Goal: Task Accomplishment & Management: Complete application form

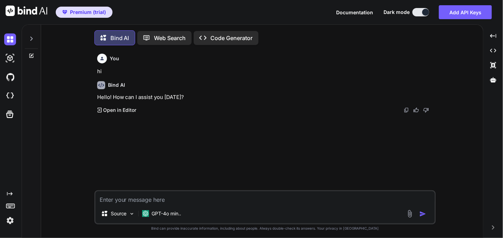
scroll to position [3, 0]
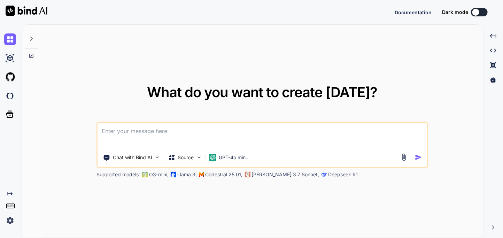
click at [11, 220] on img at bounding box center [10, 221] width 12 height 12
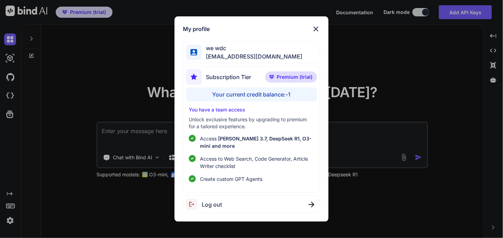
click at [224, 201] on div "Log out" at bounding box center [251, 205] width 137 height 18
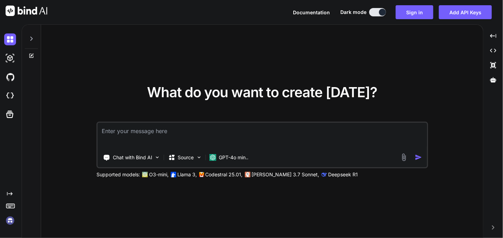
type textarea "x"
click at [10, 220] on img at bounding box center [10, 221] width 12 height 12
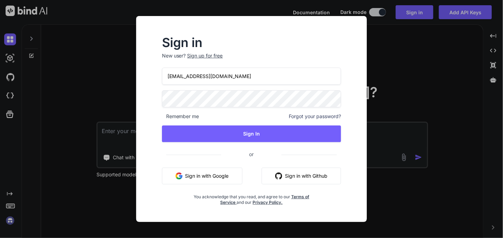
click at [198, 76] on input "[EMAIL_ADDRESS][DOMAIN_NAME]" at bounding box center [252, 76] width 180 height 17
type input "[EMAIL_ADDRESS][DOMAIN_NAME]"
click at [210, 54] on div "Sign up for free" at bounding box center [206, 55] width 36 height 7
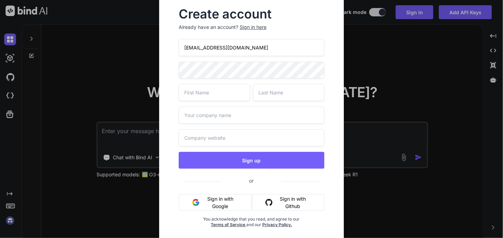
click at [215, 49] on input "[EMAIL_ADDRESS][DOMAIN_NAME]" at bounding box center [251, 47] width 145 height 17
type input "[EMAIL_ADDRESS][DOMAIN_NAME]"
click at [223, 94] on input "text" at bounding box center [214, 92] width 71 height 17
type input "APP"
type input "SUmo"
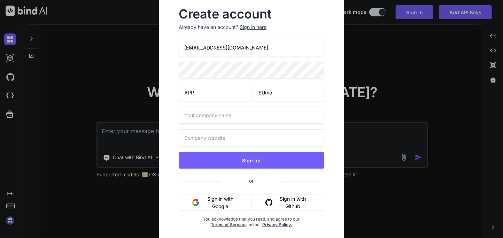
click at [217, 114] on input "text" at bounding box center [251, 115] width 145 height 17
type input "Abbc"
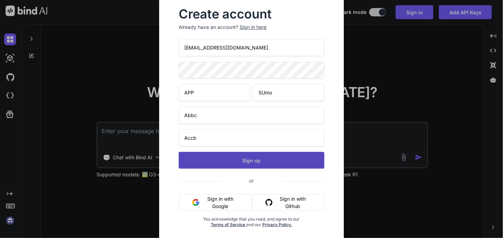
type input "Accb"
click at [265, 160] on button "Sign up" at bounding box center [251, 160] width 145 height 17
click at [246, 159] on button "Sign up" at bounding box center [251, 160] width 145 height 17
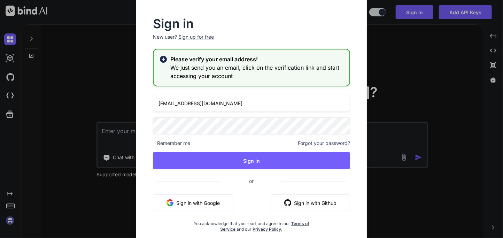
click at [189, 102] on input "[EMAIL_ADDRESS][DOMAIN_NAME]" at bounding box center [251, 103] width 197 height 17
type input "[EMAIL_ADDRESS][DOMAIN_NAME]"
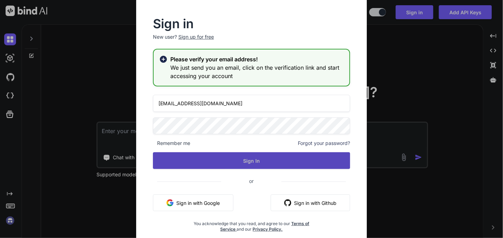
click at [232, 156] on button "Sign In" at bounding box center [251, 160] width 197 height 17
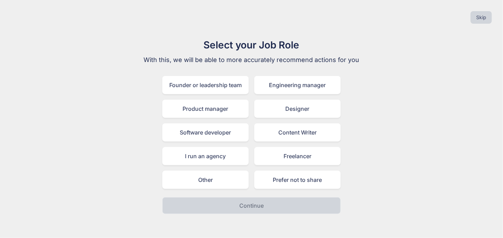
click at [310, 61] on p "With this, we will be able to more accurately recommend actions for you" at bounding box center [252, 60] width 234 height 10
click at [295, 89] on div "Engineering manager" at bounding box center [297, 85] width 86 height 18
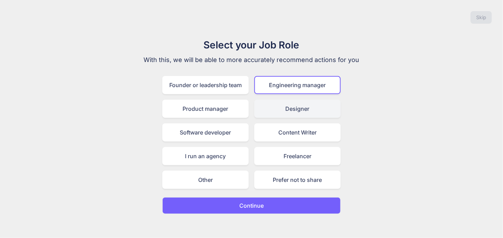
click at [291, 111] on div "Designer" at bounding box center [297, 109] width 86 height 18
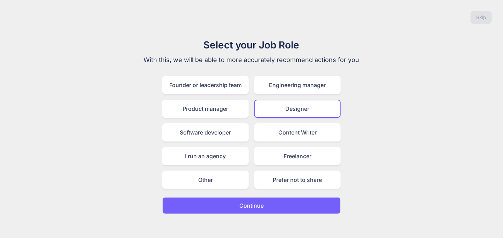
click at [286, 143] on div "Founder or leadership team Engineering manager Product manager Designer Softwar…" at bounding box center [251, 132] width 178 height 113
click at [267, 208] on button "Continue" at bounding box center [251, 205] width 178 height 17
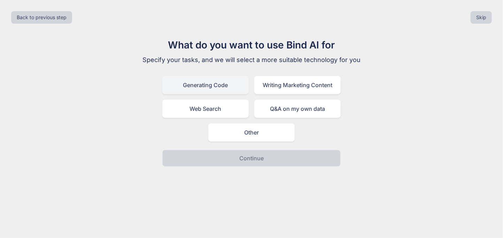
click at [211, 82] on div "Generating Code" at bounding box center [205, 85] width 86 height 18
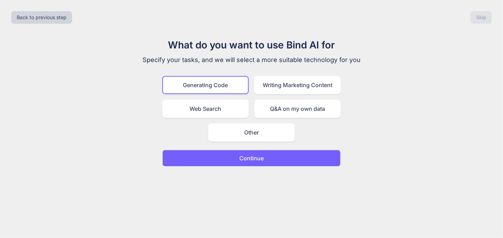
click at [248, 150] on button "Continue" at bounding box center [251, 158] width 178 height 17
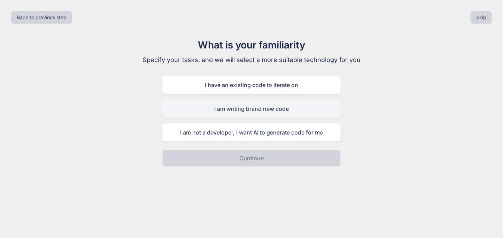
click at [246, 115] on div "I am writing brand new code" at bounding box center [251, 109] width 178 height 18
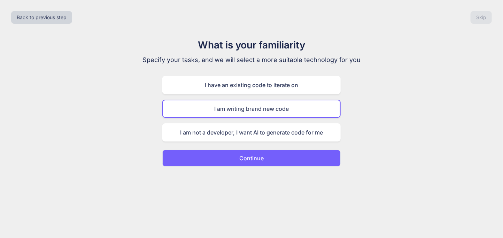
click at [251, 154] on p "Continue" at bounding box center [251, 158] width 24 height 8
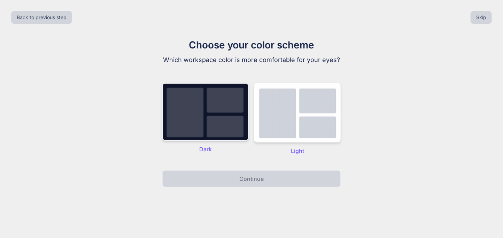
click at [220, 131] on img at bounding box center [205, 112] width 86 height 58
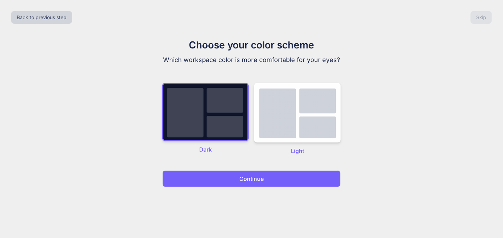
click at [242, 184] on button "Continue" at bounding box center [251, 178] width 178 height 17
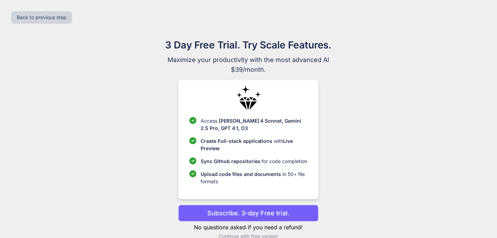
scroll to position [13, 0]
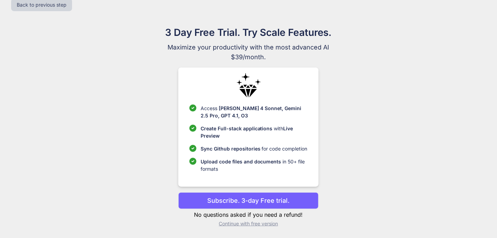
click at [250, 199] on p "Subscribe. 3-day Free trial." at bounding box center [249, 200] width 82 height 9
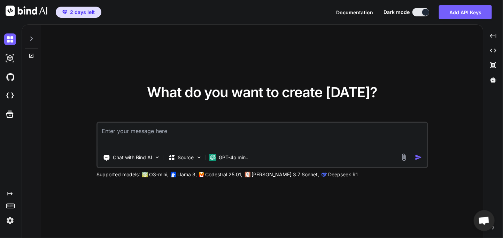
type textarea "x"
click at [14, 91] on img at bounding box center [10, 96] width 12 height 12
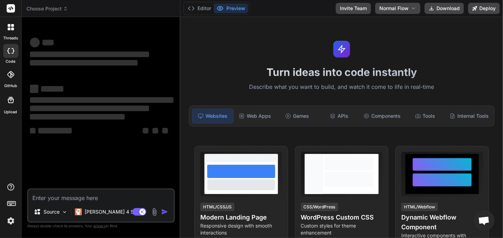
click at [96, 199] on textarea at bounding box center [101, 196] width 146 height 13
type textarea "x"
type textarea "h"
type textarea "x"
type textarea "hi"
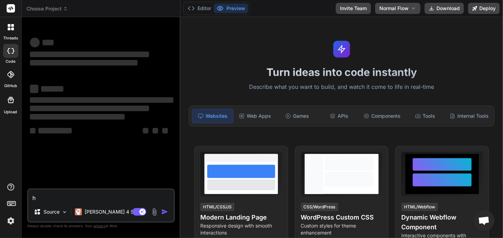
type textarea "x"
type textarea "hi"
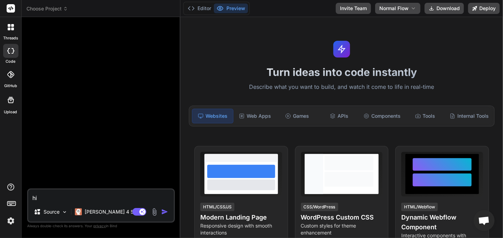
click at [165, 212] on img "button" at bounding box center [164, 211] width 7 height 7
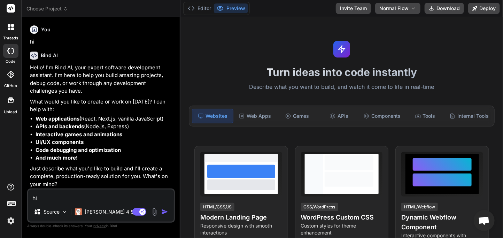
type textarea "x"
click at [353, 4] on button "Invite Team" at bounding box center [353, 8] width 35 height 11
